Goal: Check status: Check status

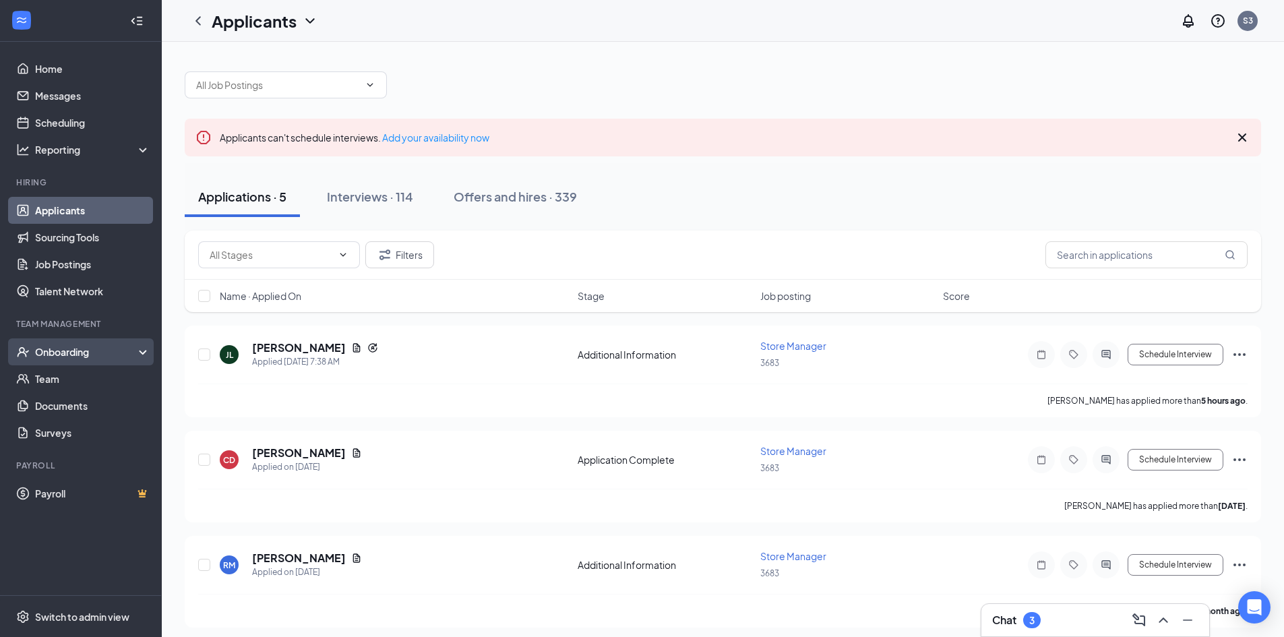
click at [88, 348] on div "Onboarding" at bounding box center [87, 351] width 104 height 13
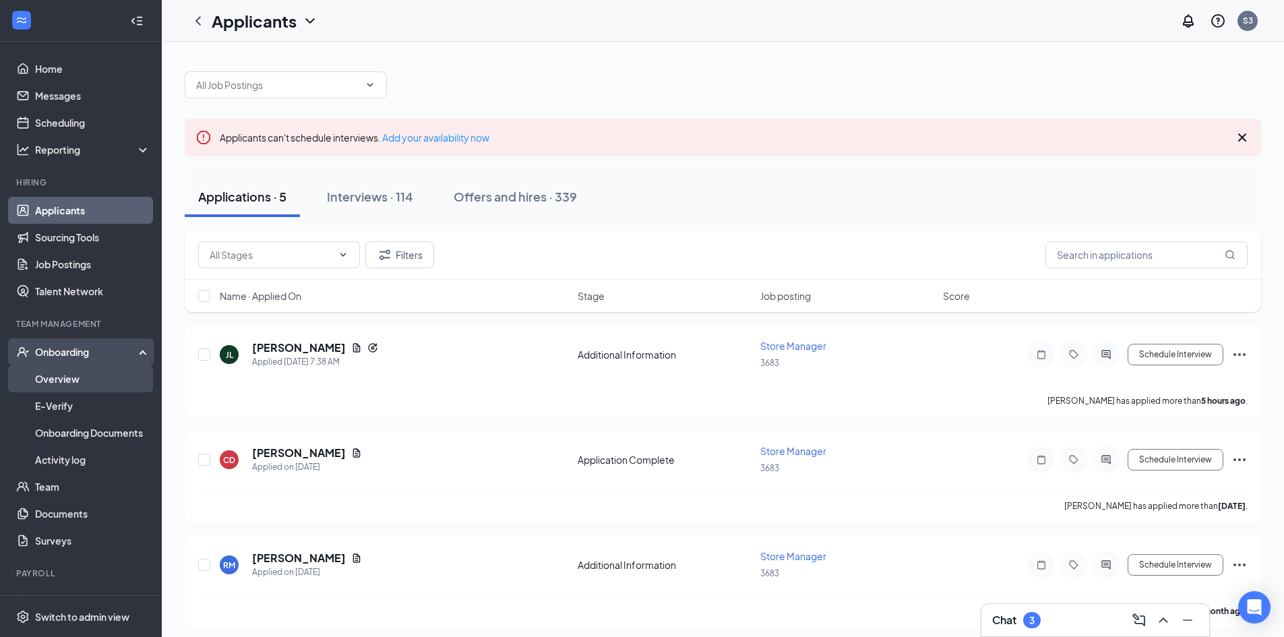
click at [77, 377] on link "Overview" at bounding box center [92, 378] width 115 height 27
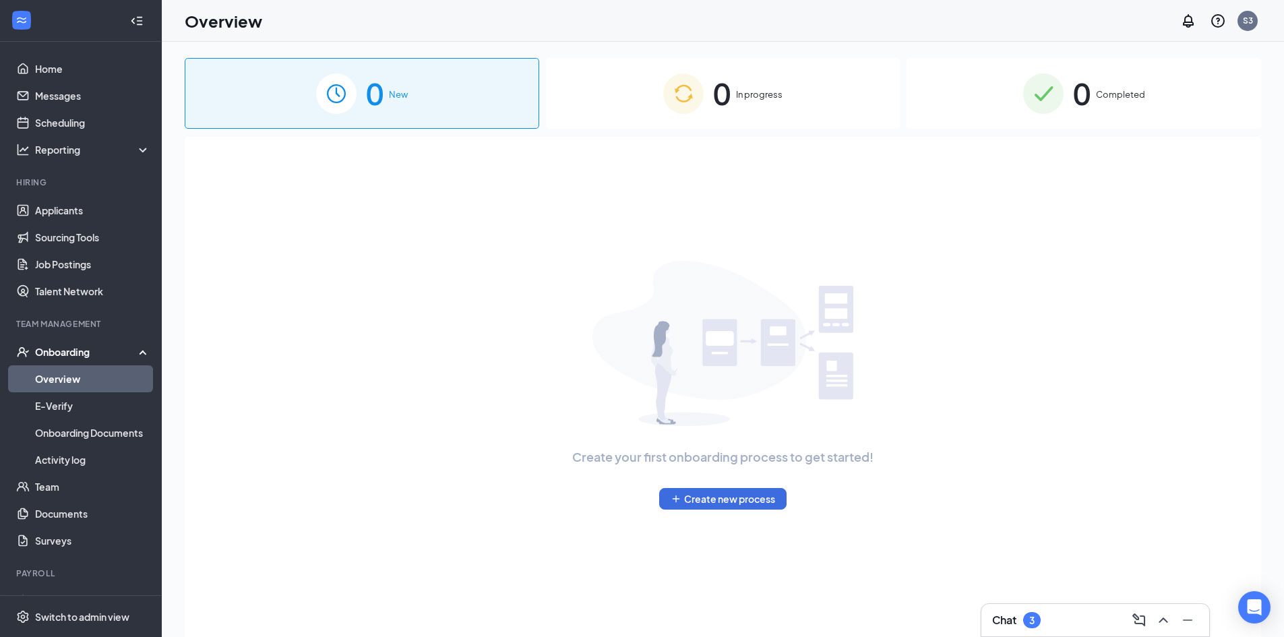
click at [1117, 102] on div "0 Completed" at bounding box center [1084, 93] width 355 height 71
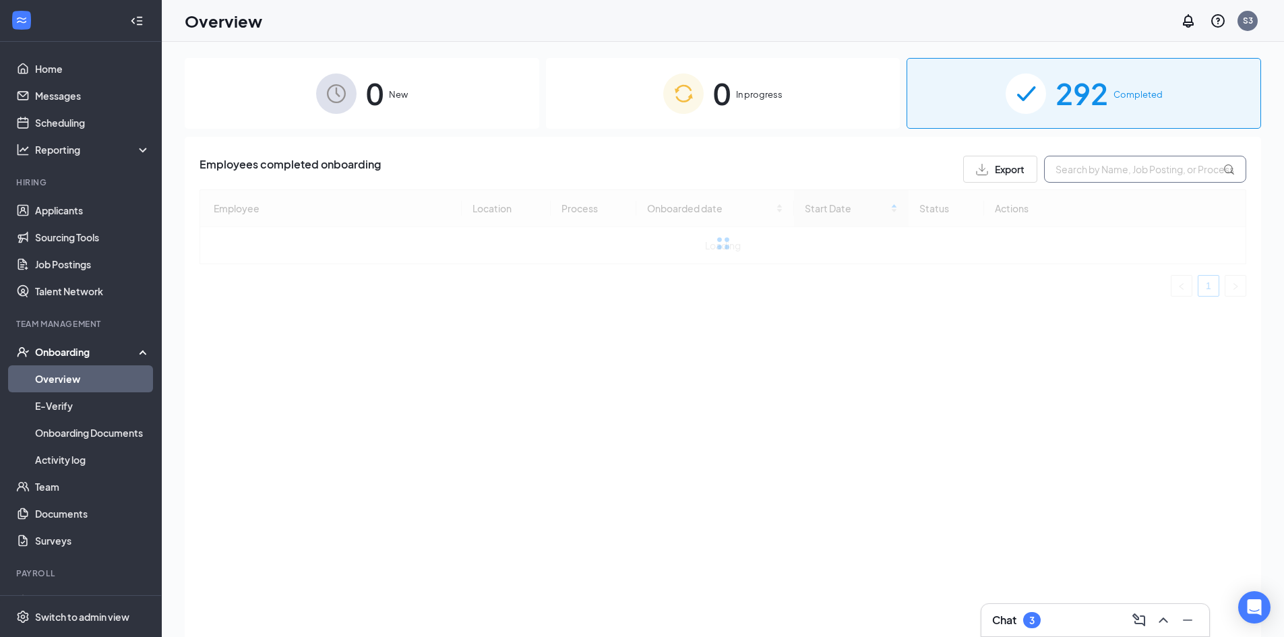
click at [1078, 166] on input "text" at bounding box center [1145, 169] width 202 height 27
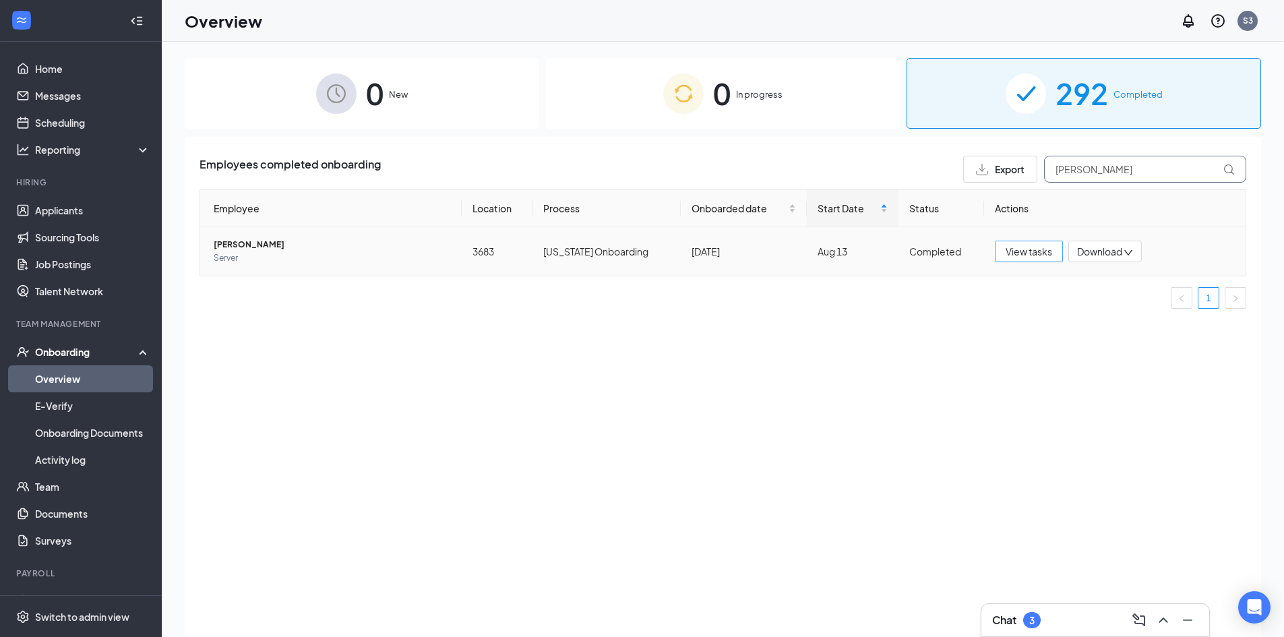
type input "[PERSON_NAME]"
click at [1010, 245] on span "View tasks" at bounding box center [1029, 251] width 47 height 15
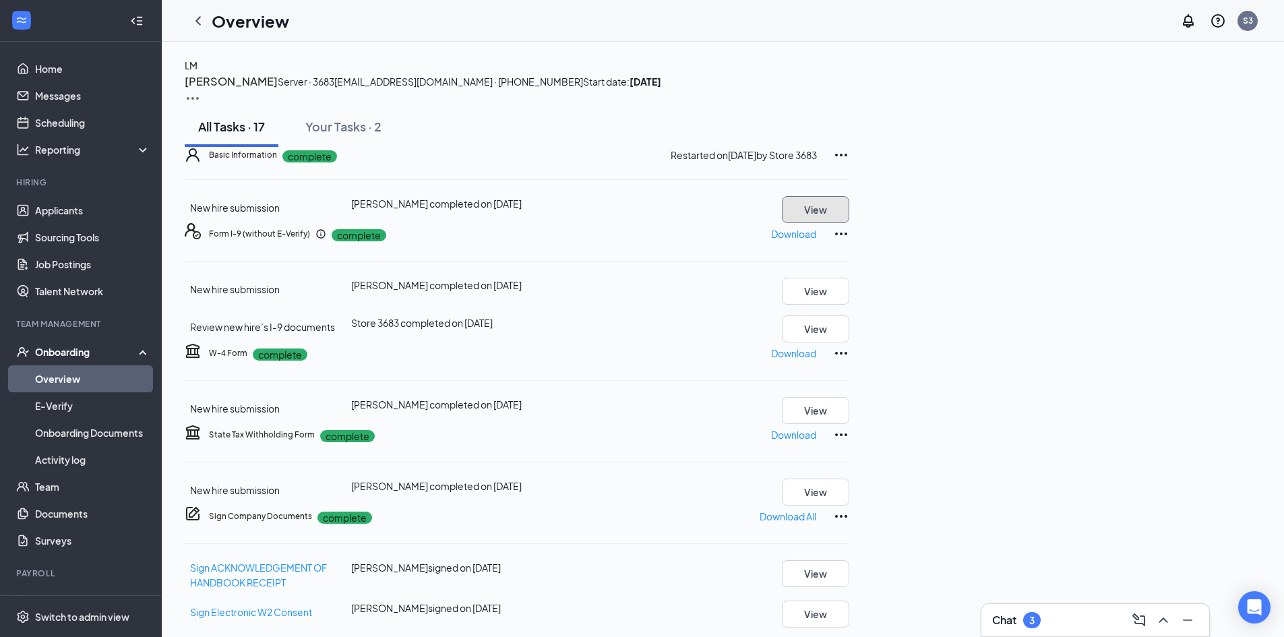
click at [849, 223] on button "View" at bounding box center [815, 209] width 67 height 27
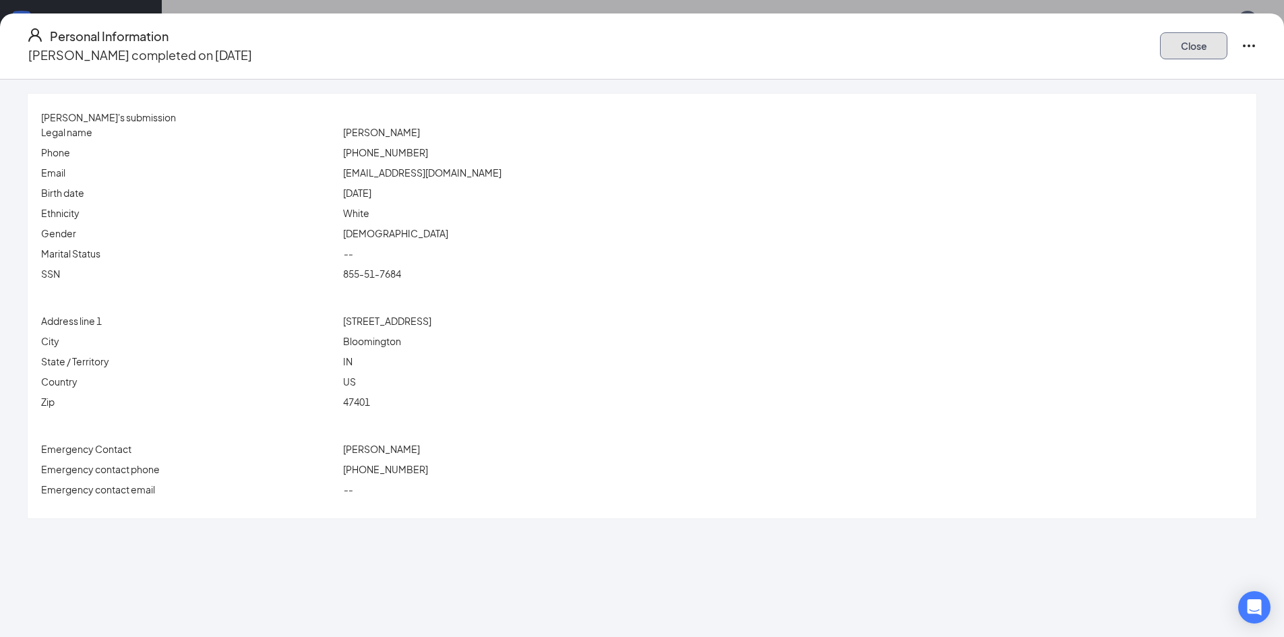
drag, startPoint x: 1052, startPoint y: 36, endPoint x: 963, endPoint y: 46, distance: 89.5
click at [1160, 36] on button "Close" at bounding box center [1193, 45] width 67 height 27
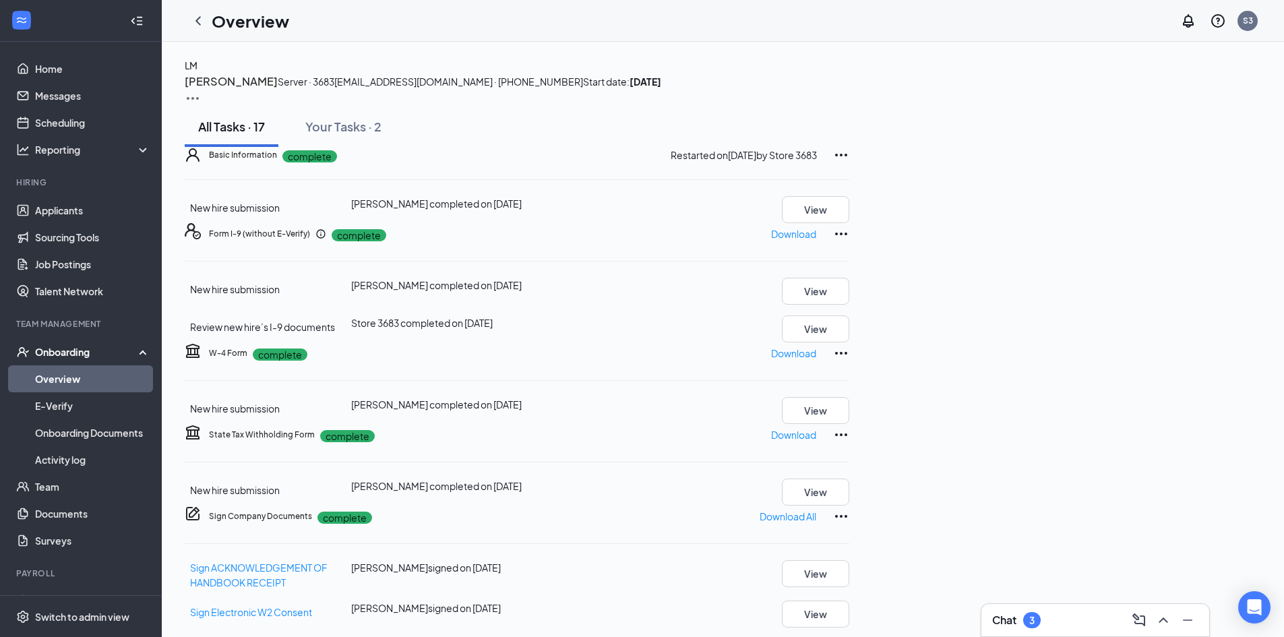
click at [90, 374] on link "Overview" at bounding box center [92, 378] width 115 height 27
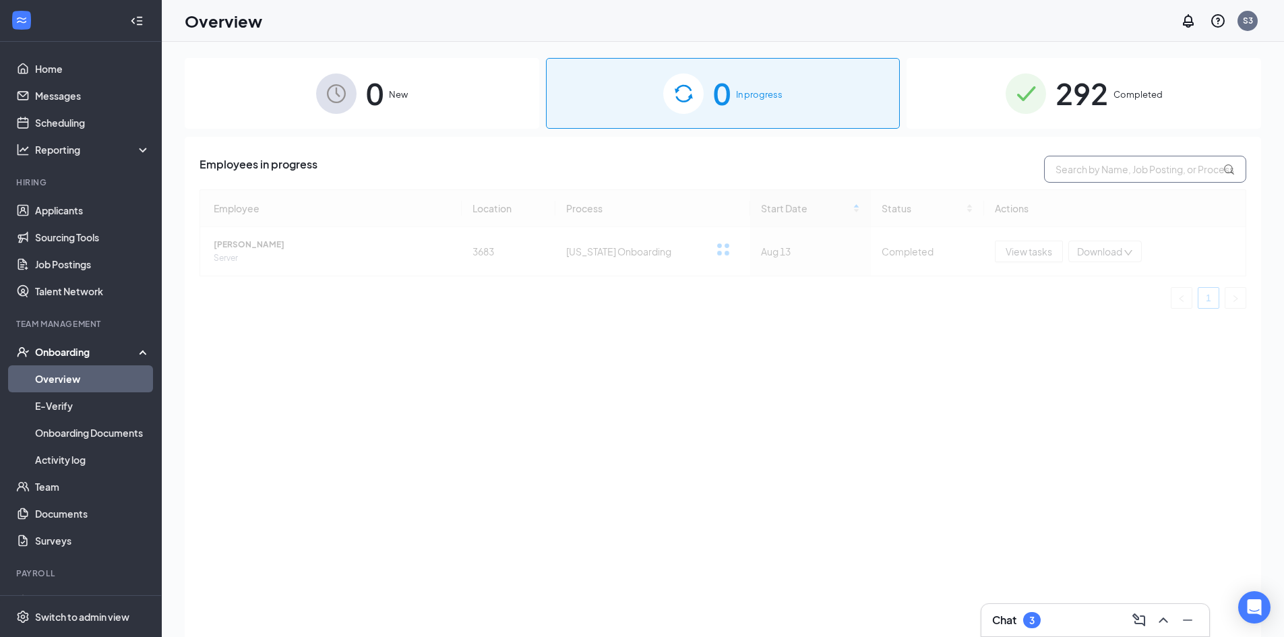
click at [1074, 163] on input "text" at bounding box center [1145, 169] width 202 height 27
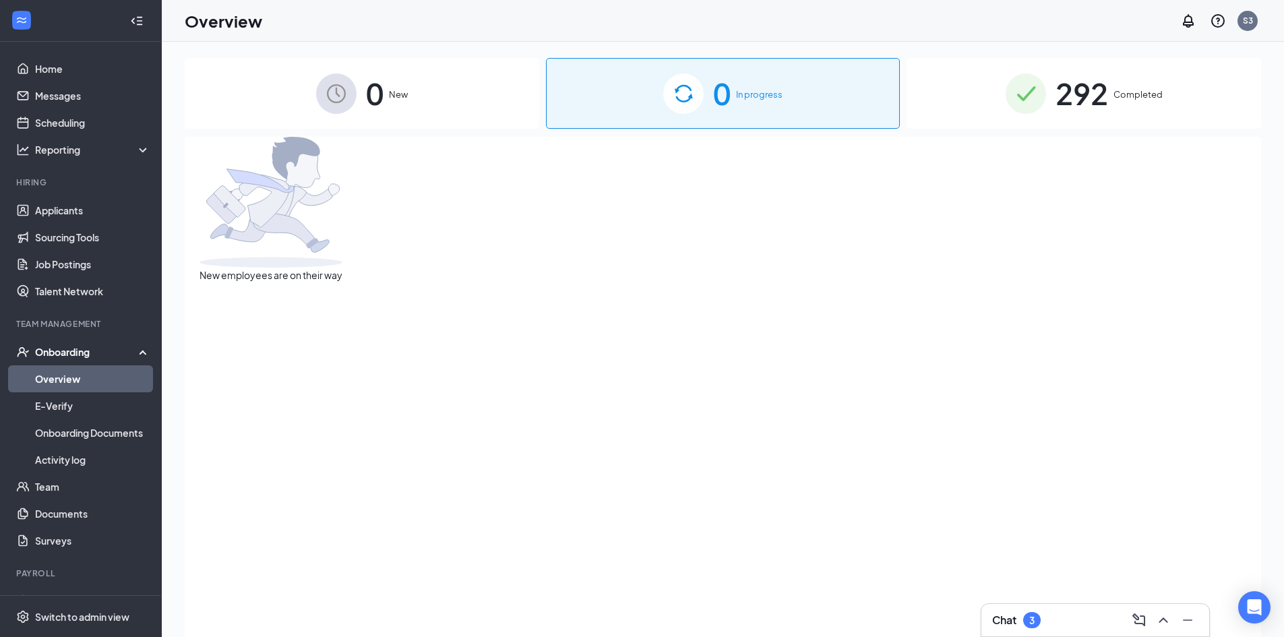
click at [1190, 78] on div "292 Completed" at bounding box center [1084, 93] width 355 height 71
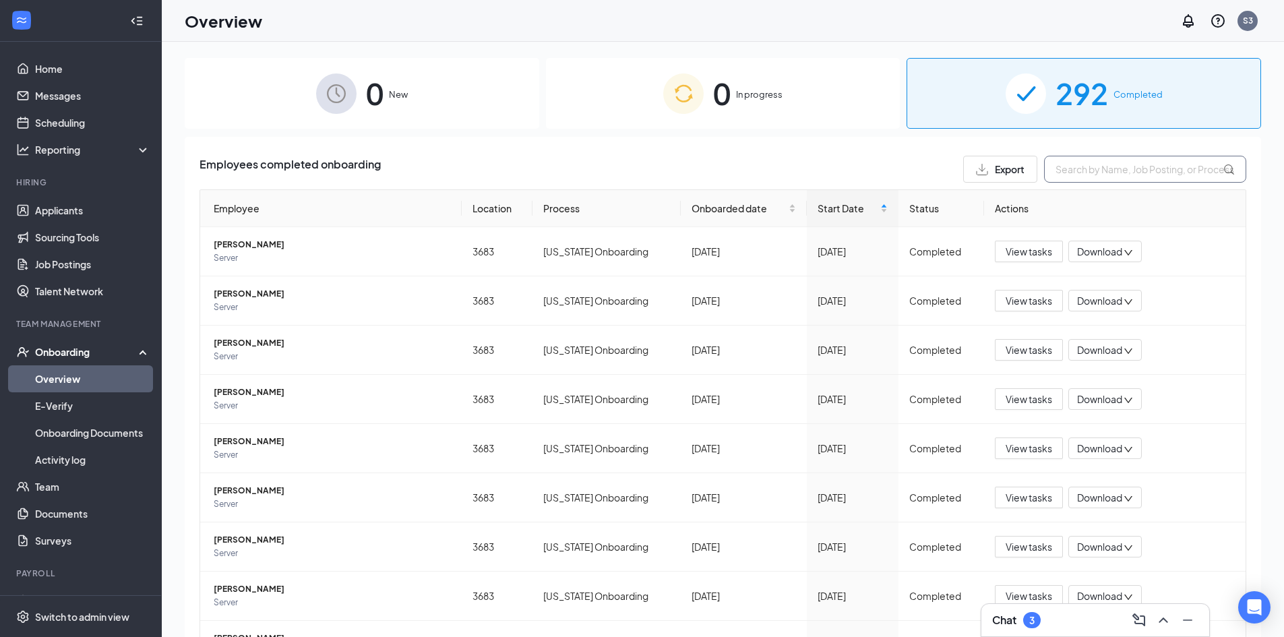
click at [1092, 175] on input "text" at bounding box center [1145, 169] width 202 height 27
type input "[PERSON_NAME]"
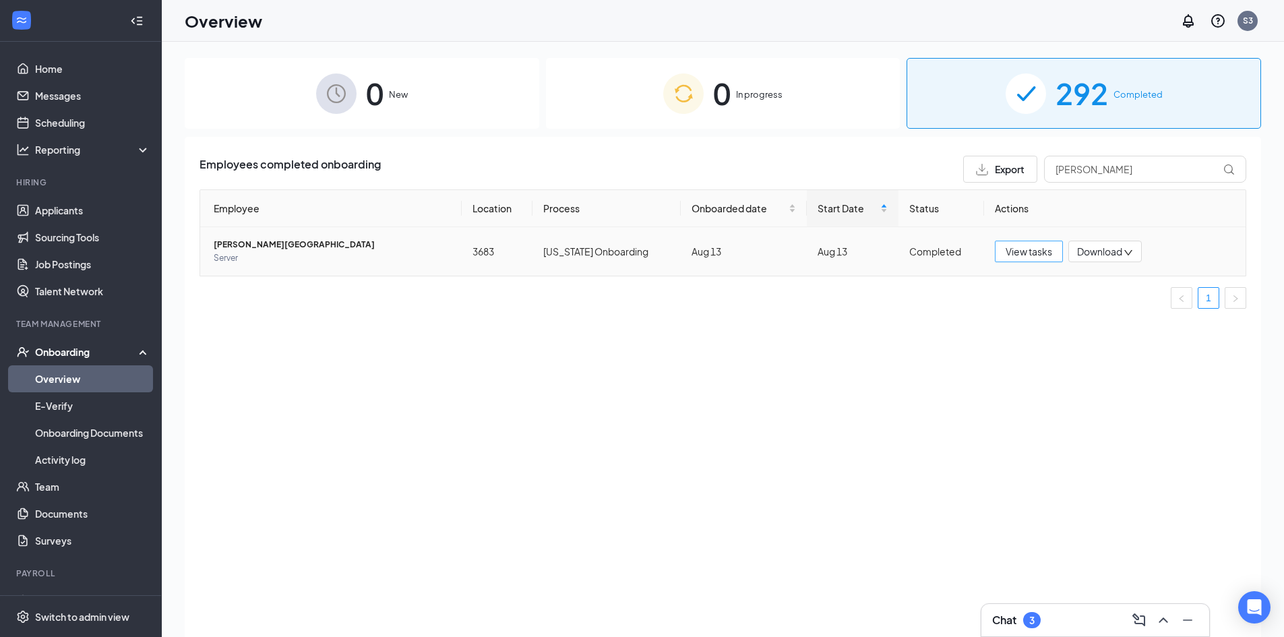
click at [1027, 257] on span "View tasks" at bounding box center [1029, 251] width 47 height 15
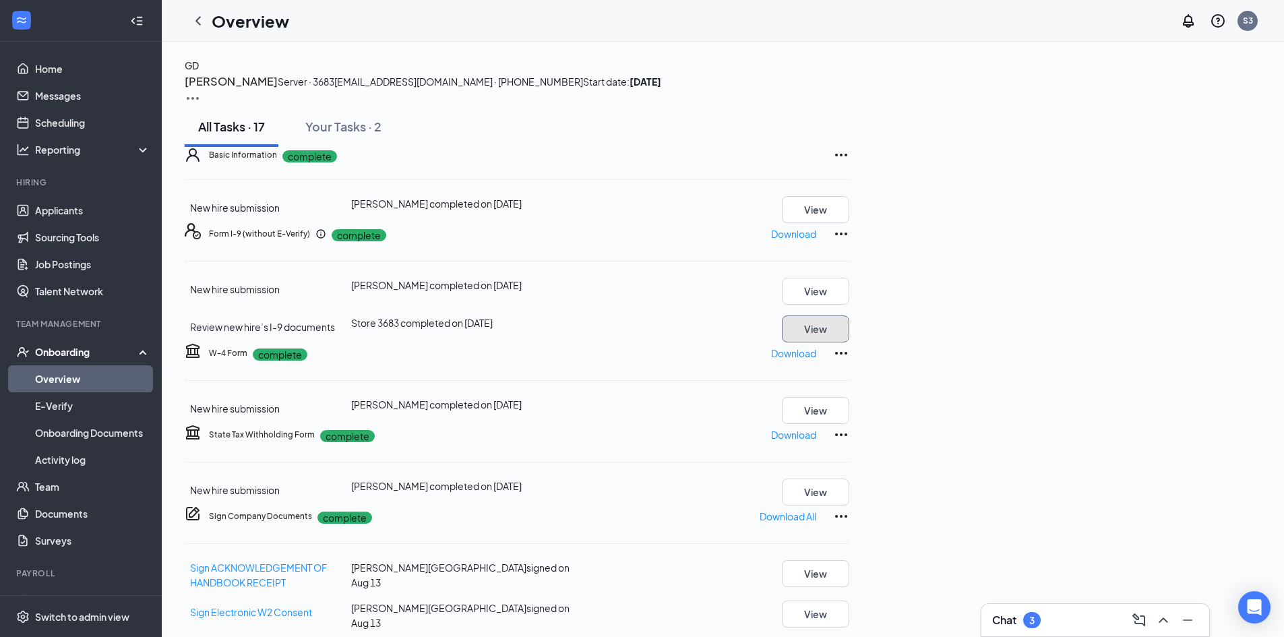
click at [849, 342] on button "View" at bounding box center [815, 328] width 67 height 27
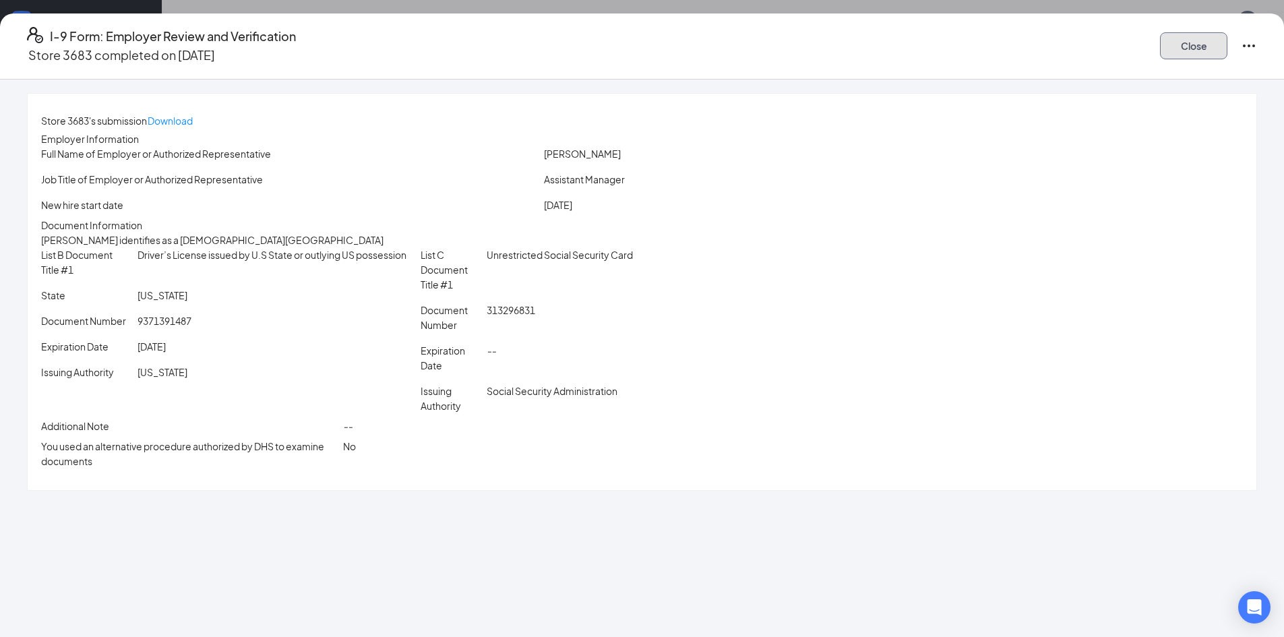
click at [1160, 38] on button "Close" at bounding box center [1193, 45] width 67 height 27
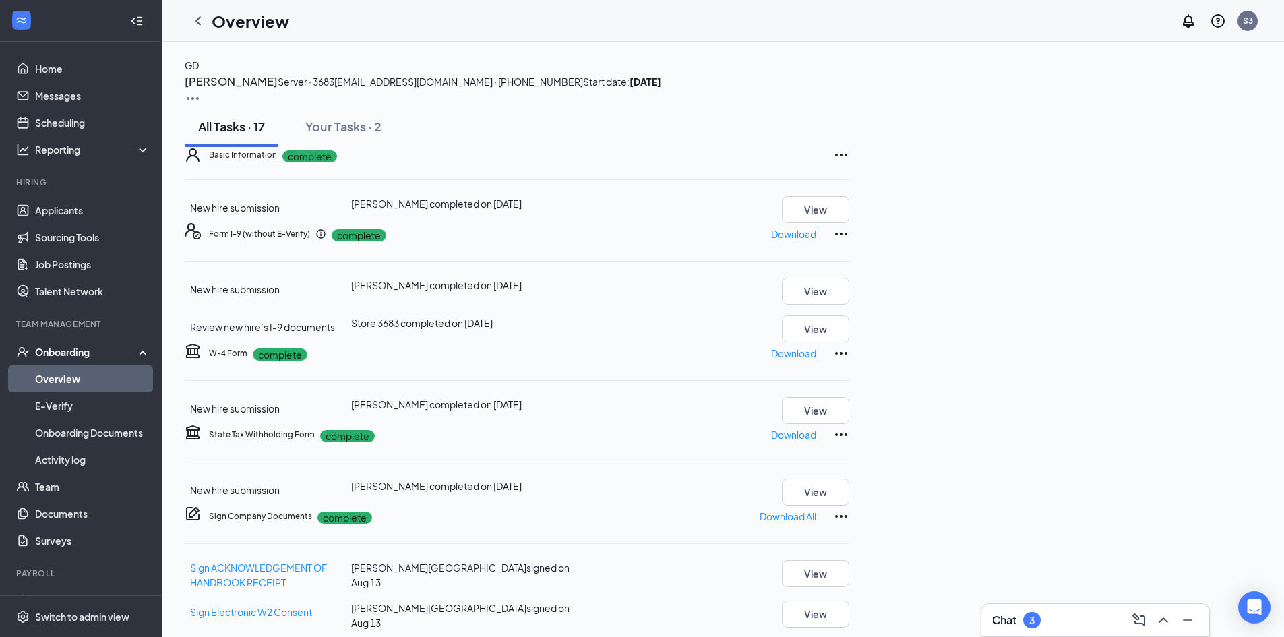
click at [81, 367] on link "Overview" at bounding box center [92, 378] width 115 height 27
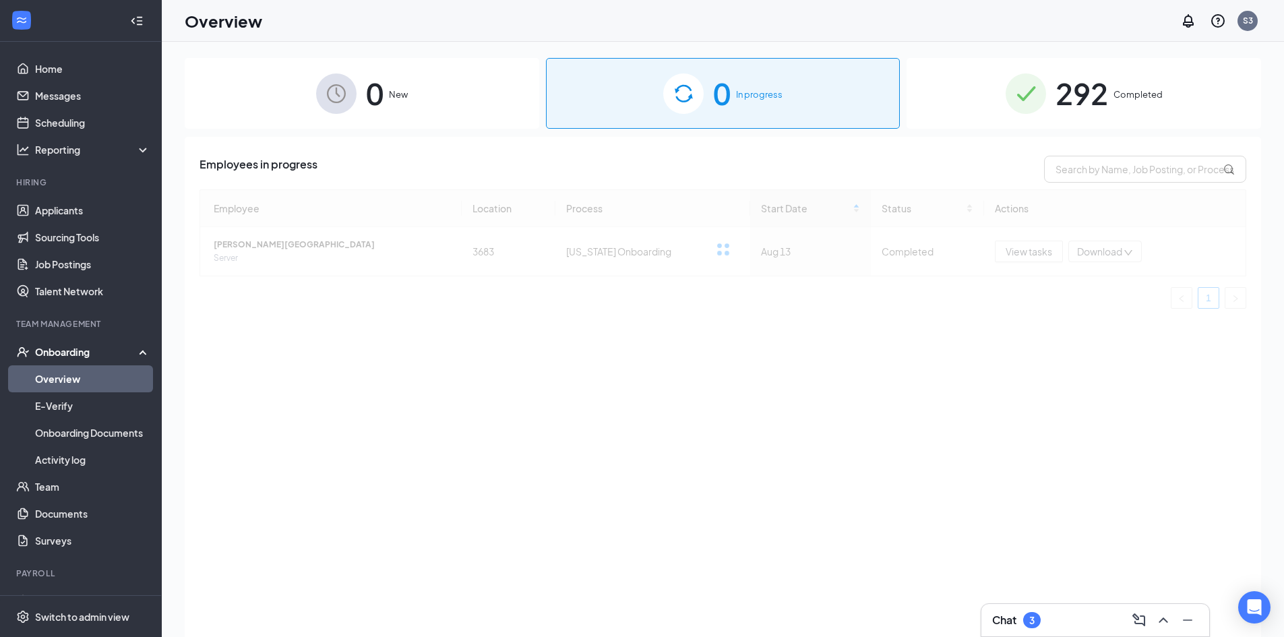
click at [1076, 92] on span "292" at bounding box center [1081, 93] width 53 height 47
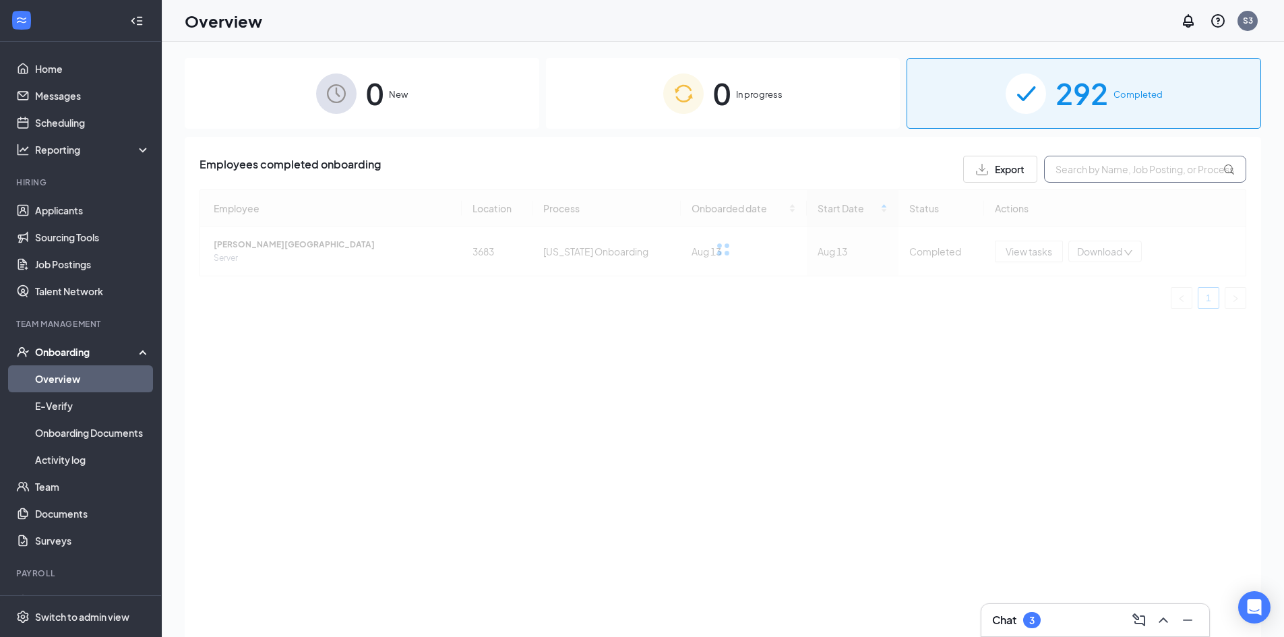
click at [1094, 177] on input "text" at bounding box center [1145, 169] width 202 height 27
type input "[PERSON_NAME]"
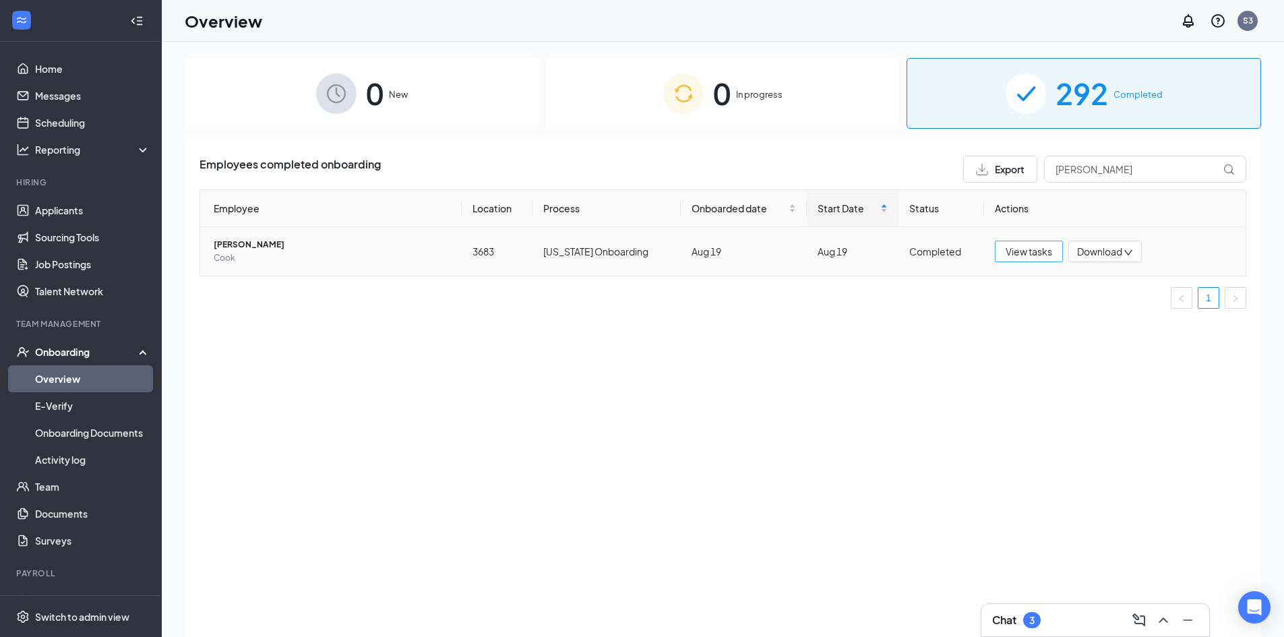
click at [1050, 250] on span "View tasks" at bounding box center [1029, 251] width 47 height 15
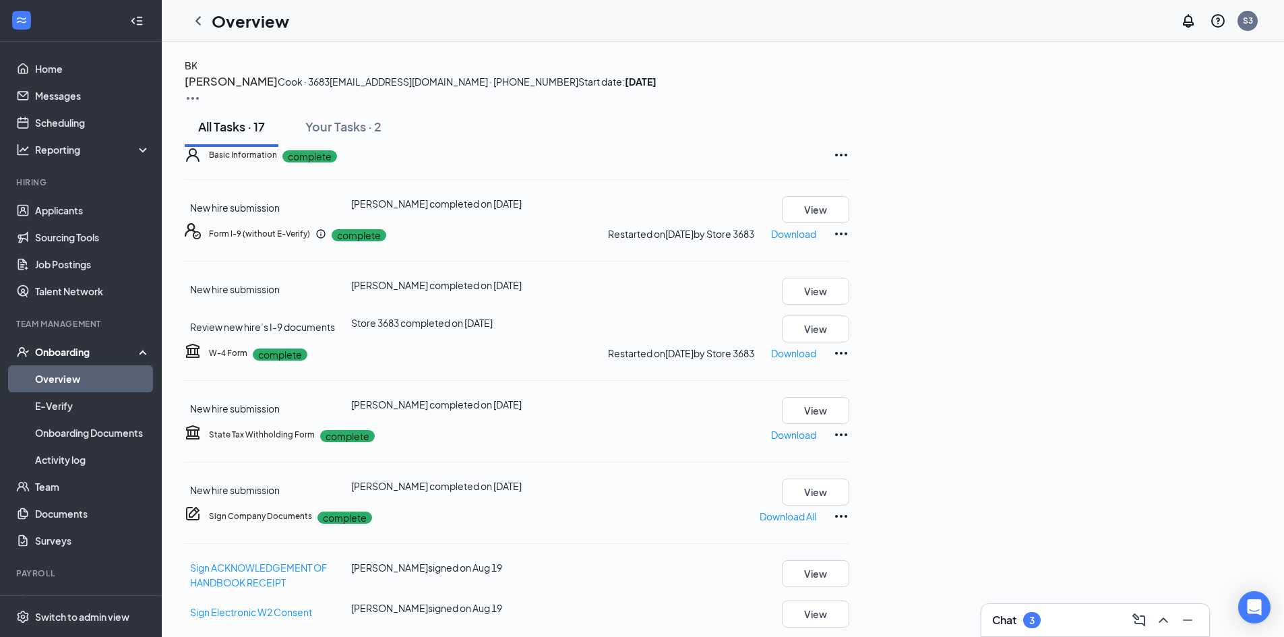
click at [849, 163] on icon "Ellipses" at bounding box center [841, 155] width 16 height 16
click at [1235, 303] on span "Restart" at bounding box center [1241, 300] width 32 height 15
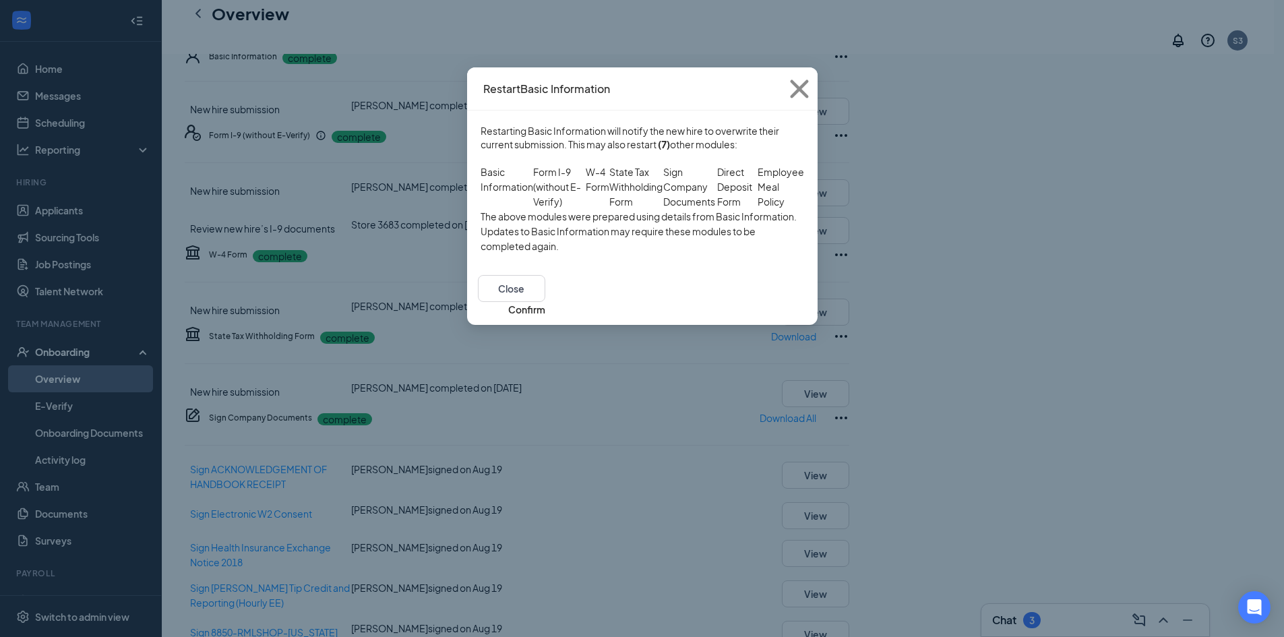
scroll to position [135, 0]
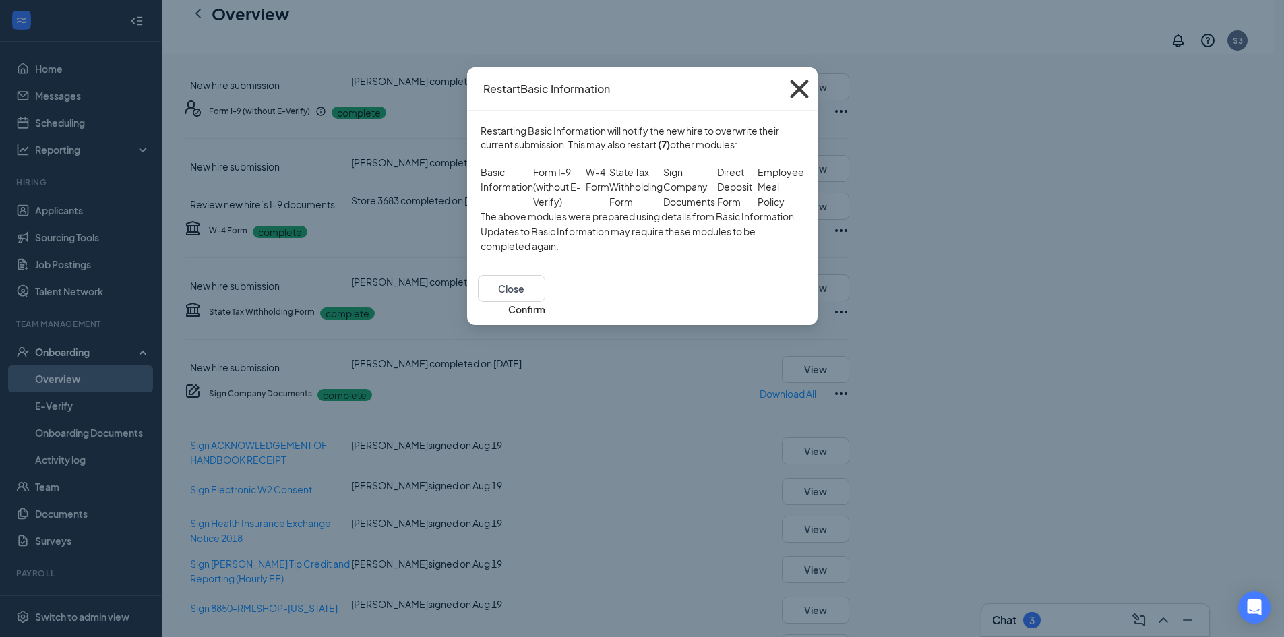
click at [787, 92] on span "Close" at bounding box center [799, 89] width 36 height 36
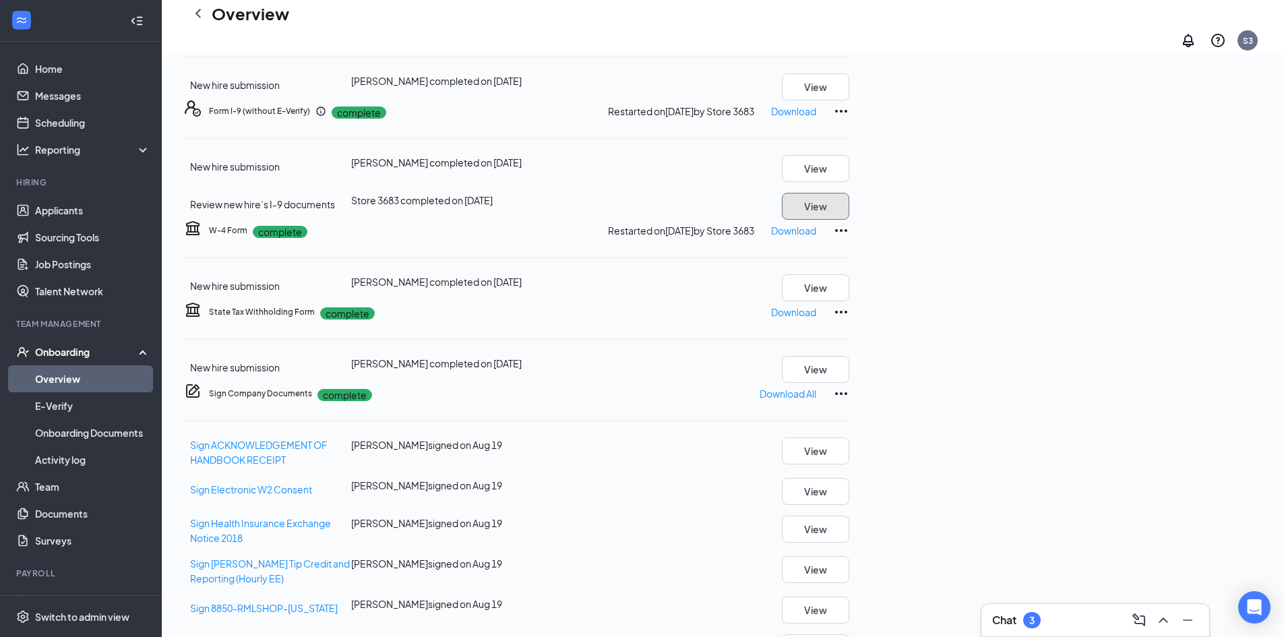
click at [849, 220] on button "View" at bounding box center [815, 206] width 67 height 27
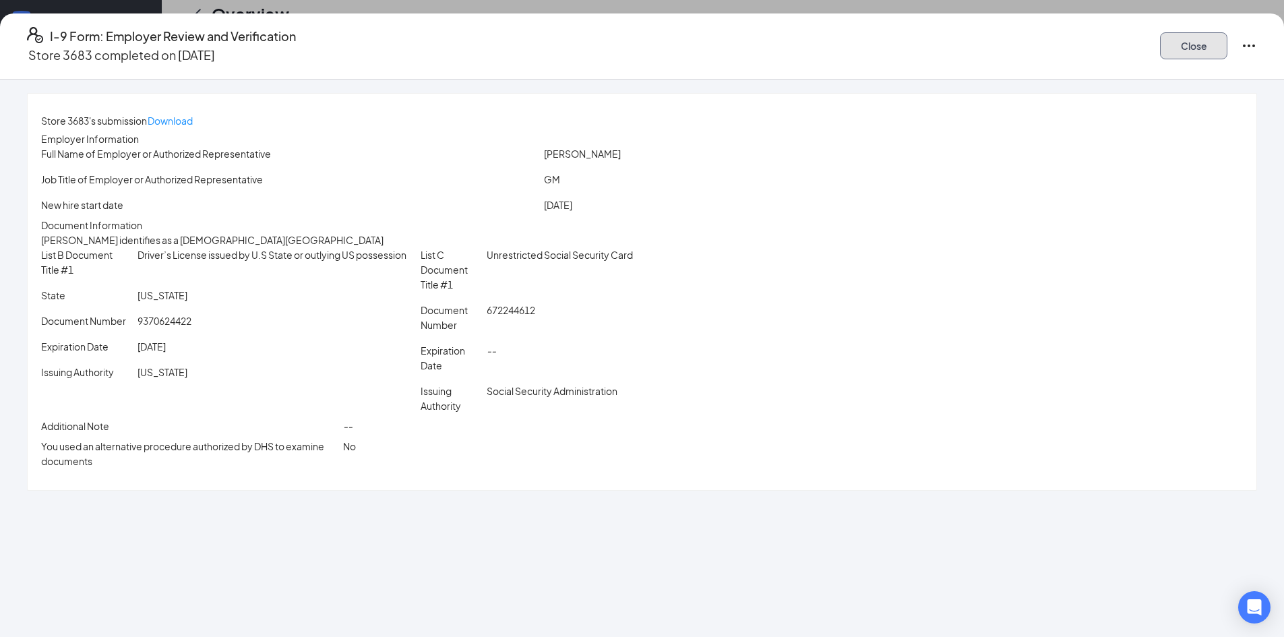
click at [1160, 32] on button "Close" at bounding box center [1193, 45] width 67 height 27
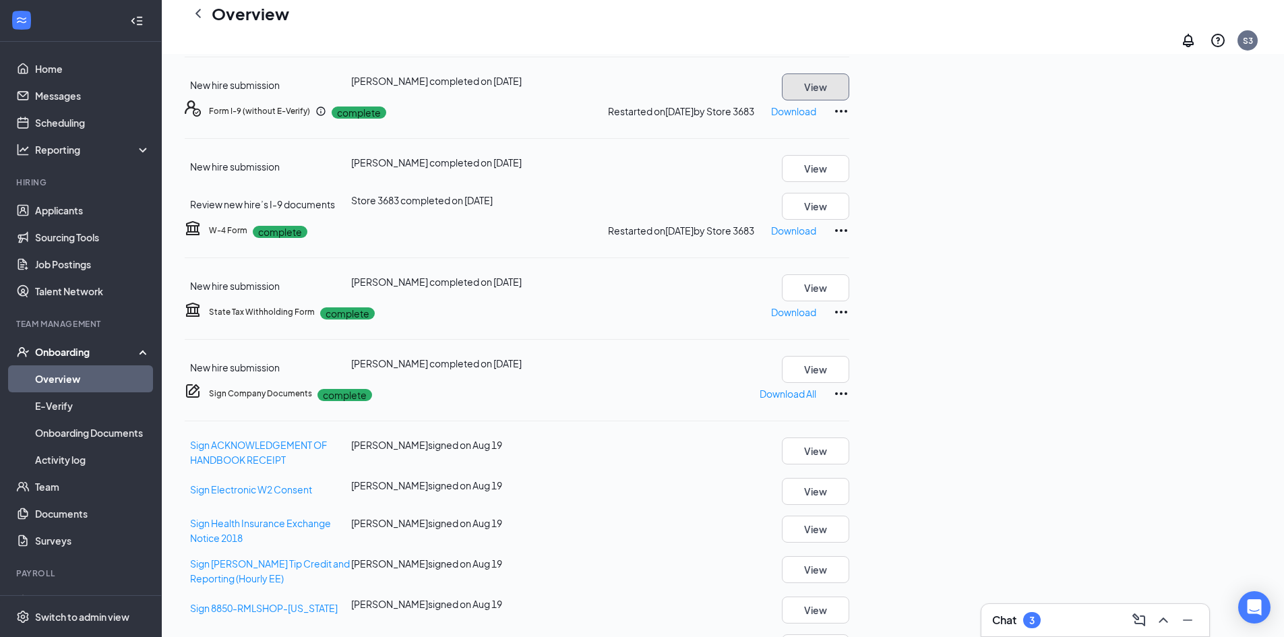
click at [849, 100] on button "View" at bounding box center [815, 86] width 67 height 27
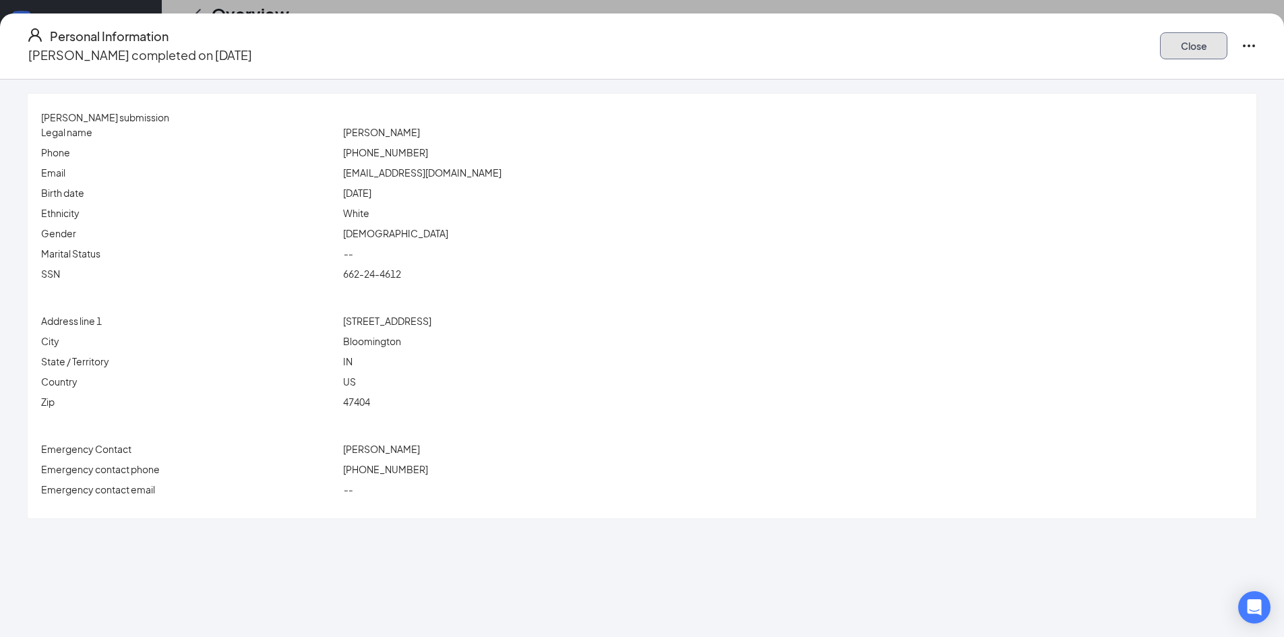
click at [1160, 32] on button "Close" at bounding box center [1193, 45] width 67 height 27
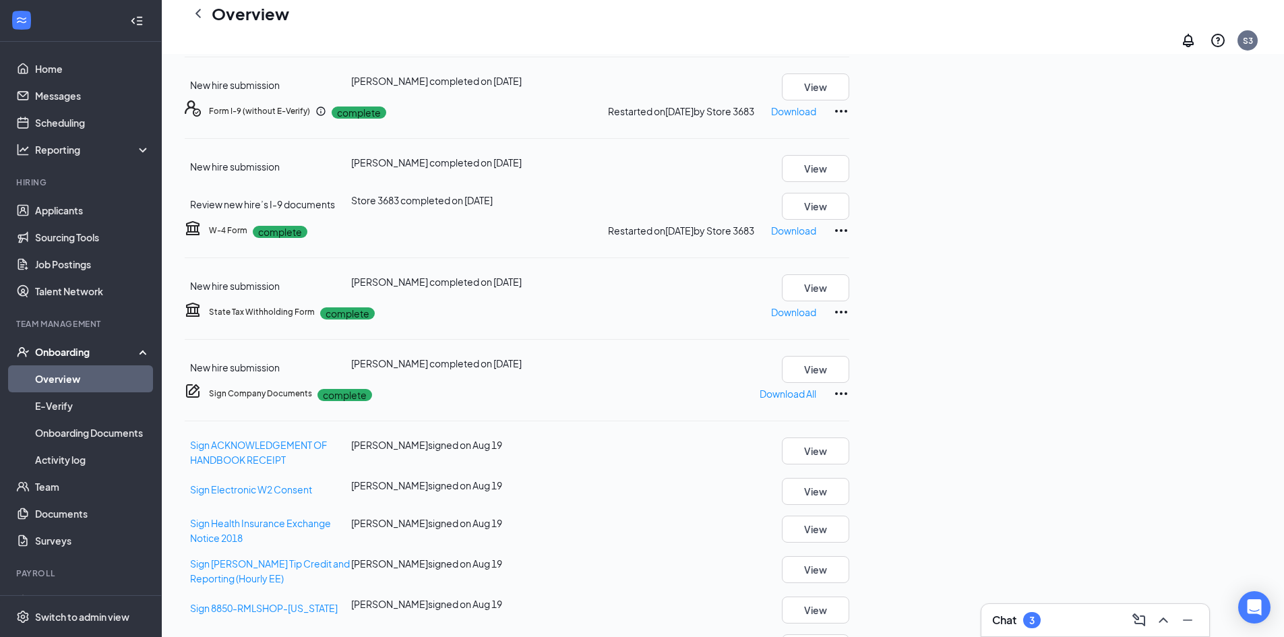
click at [849, 40] on icon "Ellipses" at bounding box center [841, 32] width 16 height 16
click at [1229, 160] on span "Restart" at bounding box center [1241, 165] width 32 height 15
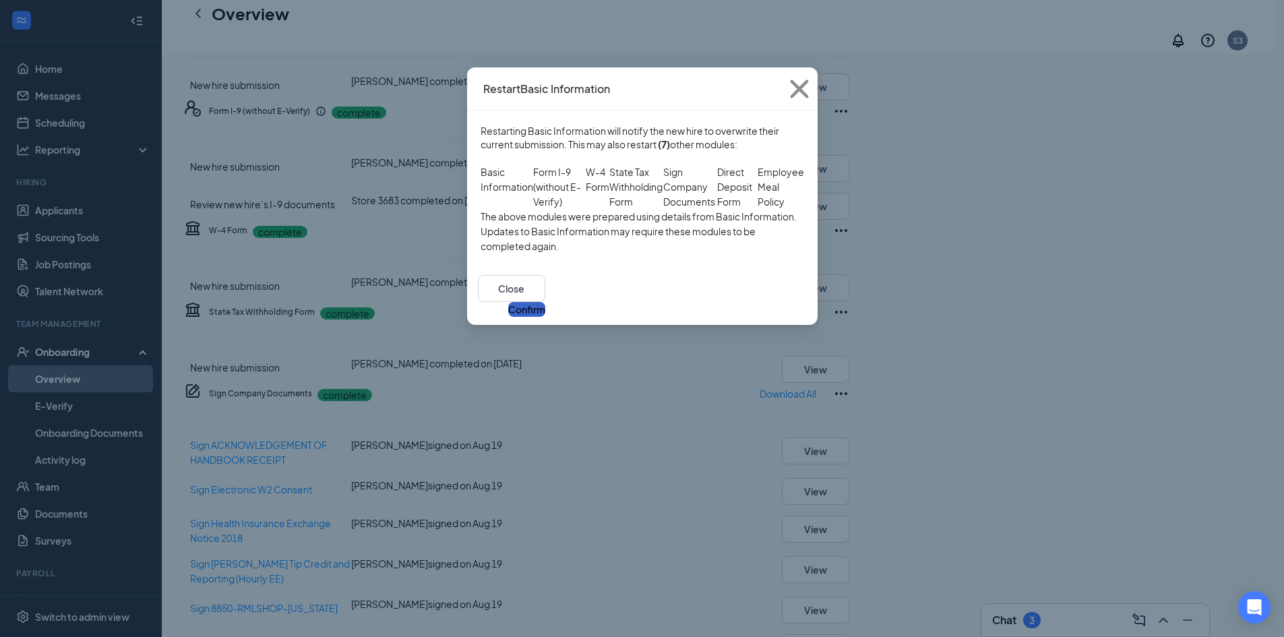
click at [545, 317] on button "Confirm" at bounding box center [526, 309] width 37 height 15
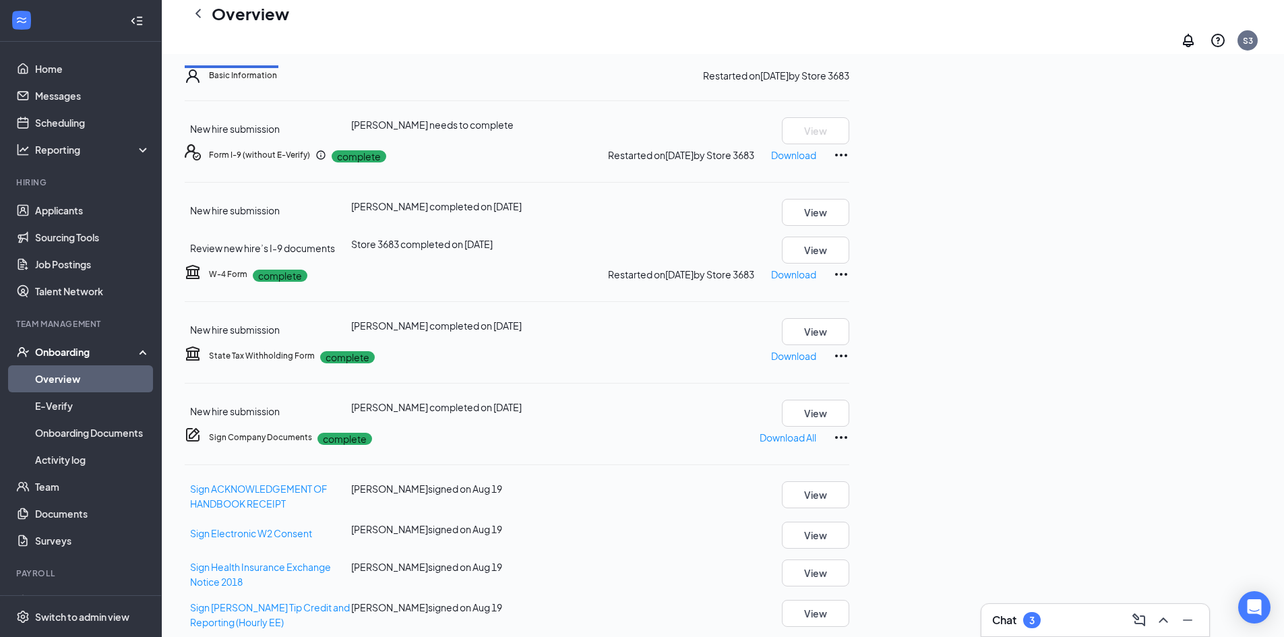
scroll to position [67, 0]
